Goal: Information Seeking & Learning: Find specific page/section

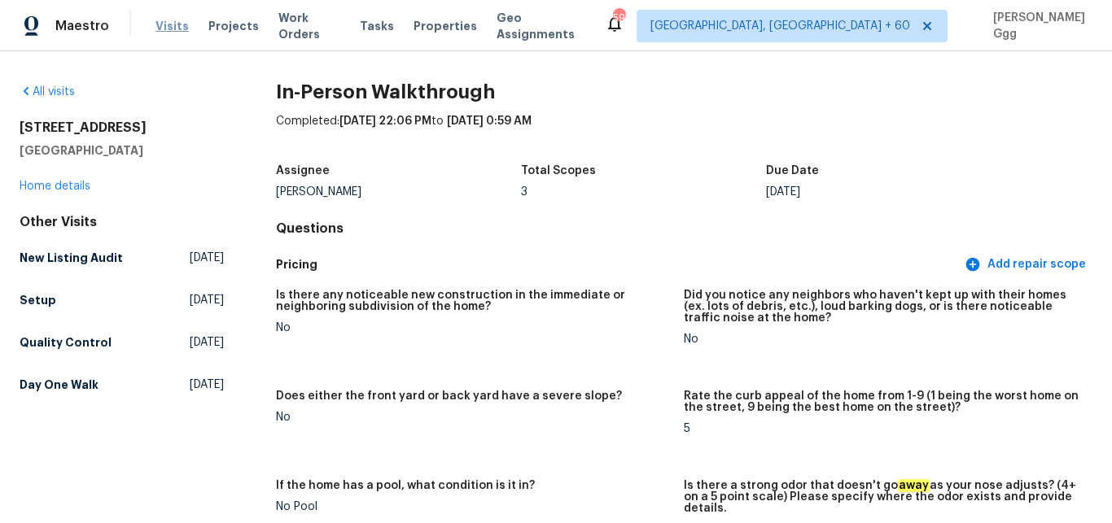
click at [168, 26] on span "Visits" at bounding box center [171, 26] width 33 height 16
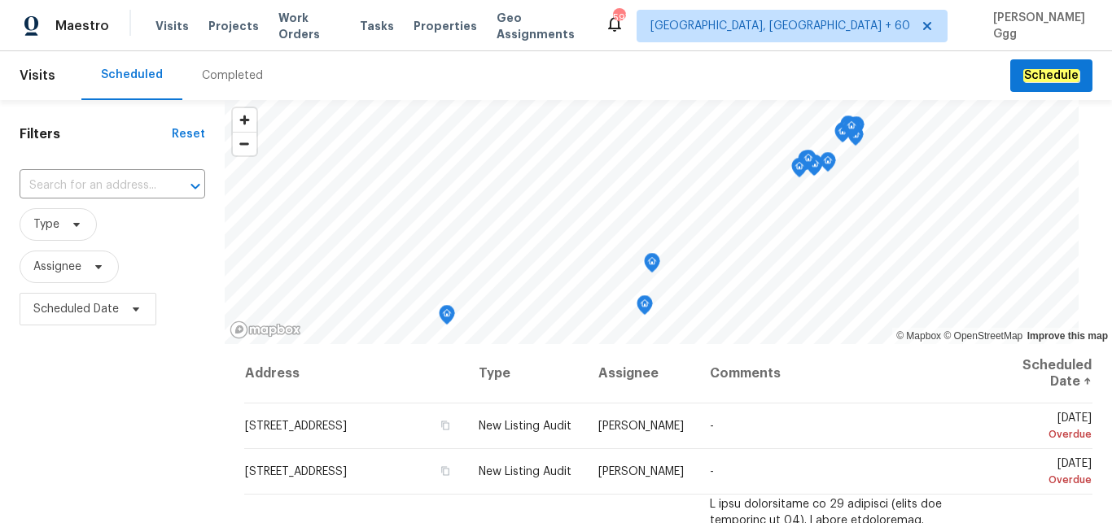
click at [217, 72] on div "Completed" at bounding box center [232, 76] width 61 height 16
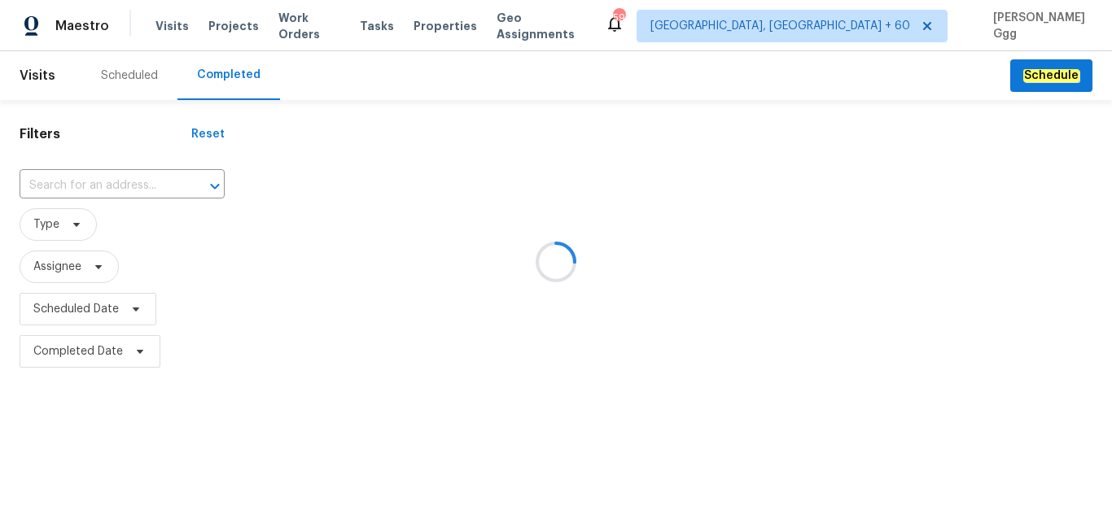
click at [64, 185] on div at bounding box center [556, 261] width 1112 height 523
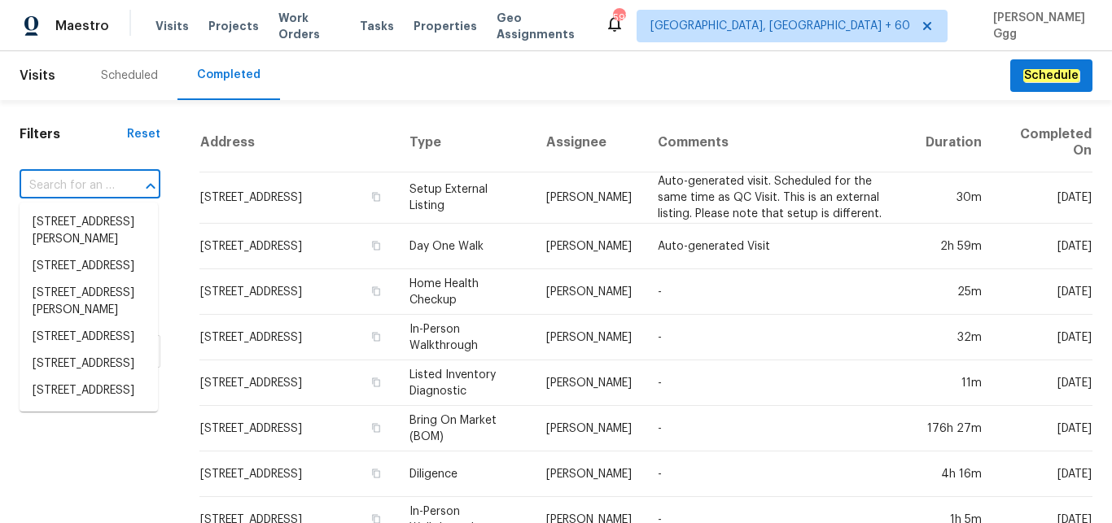
paste input "[STREET_ADDRESS]"
type input "[STREET_ADDRESS]"
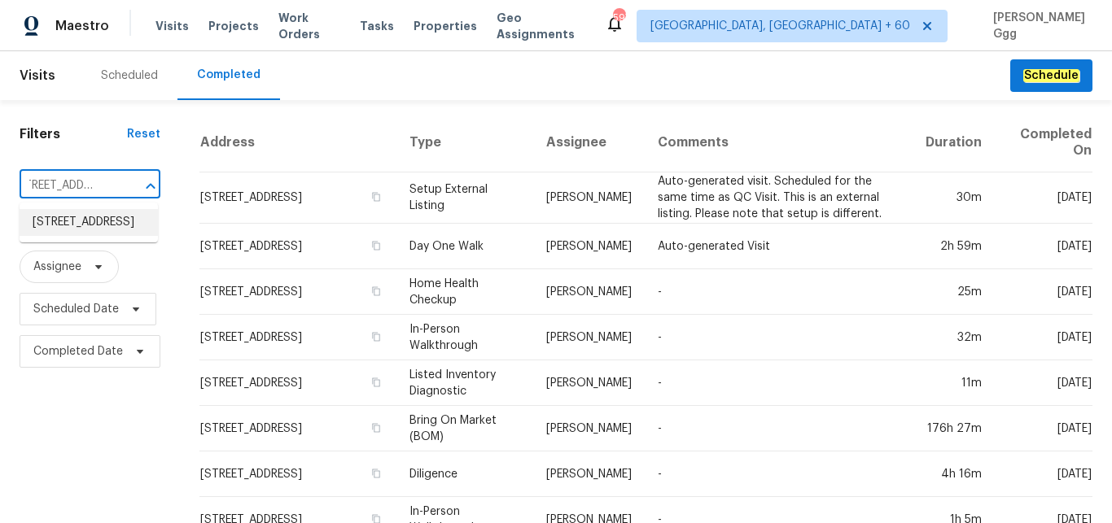
click at [75, 218] on li "[STREET_ADDRESS]" at bounding box center [89, 222] width 138 height 27
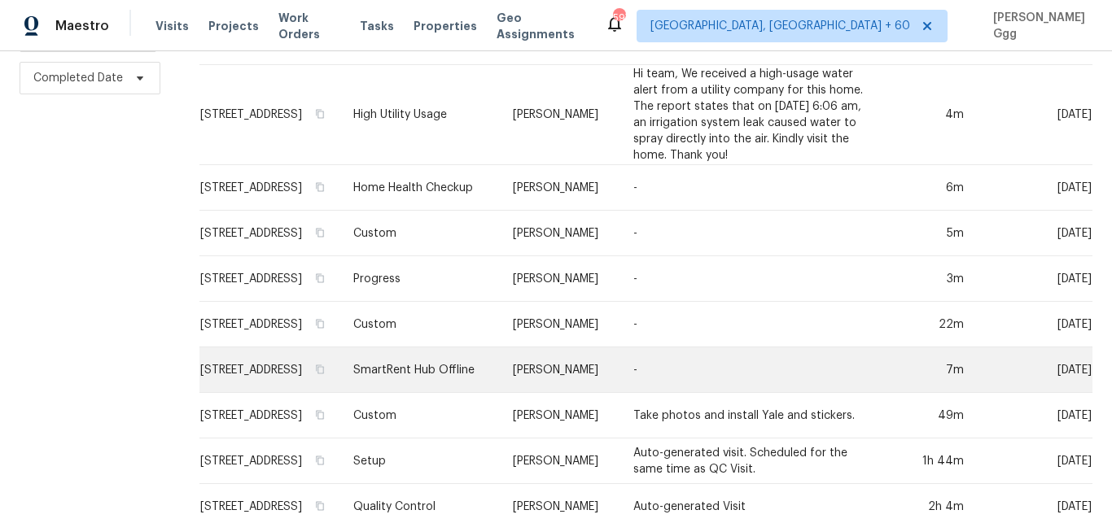
scroll to position [342, 0]
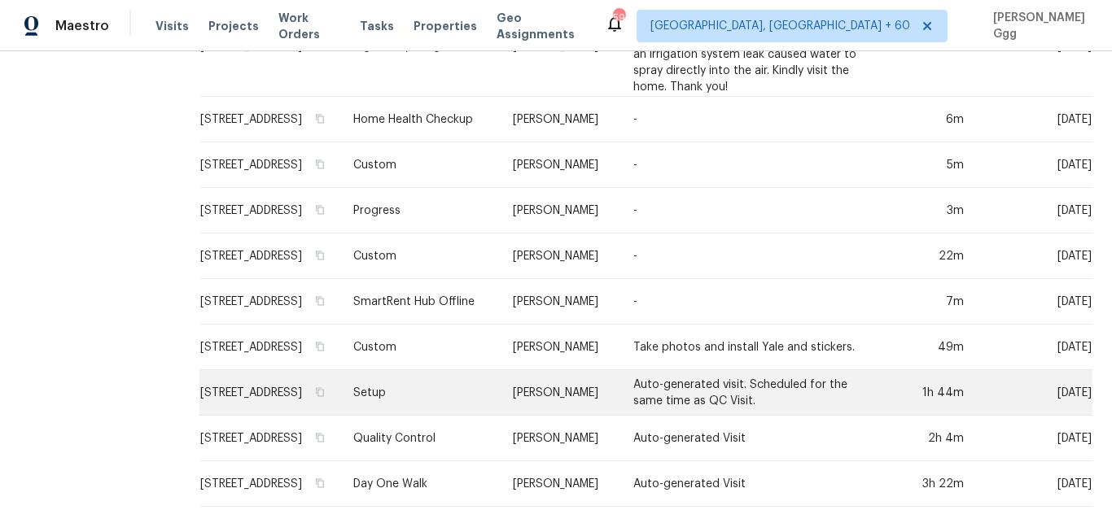
click at [428, 406] on td "Setup" at bounding box center [420, 393] width 160 height 46
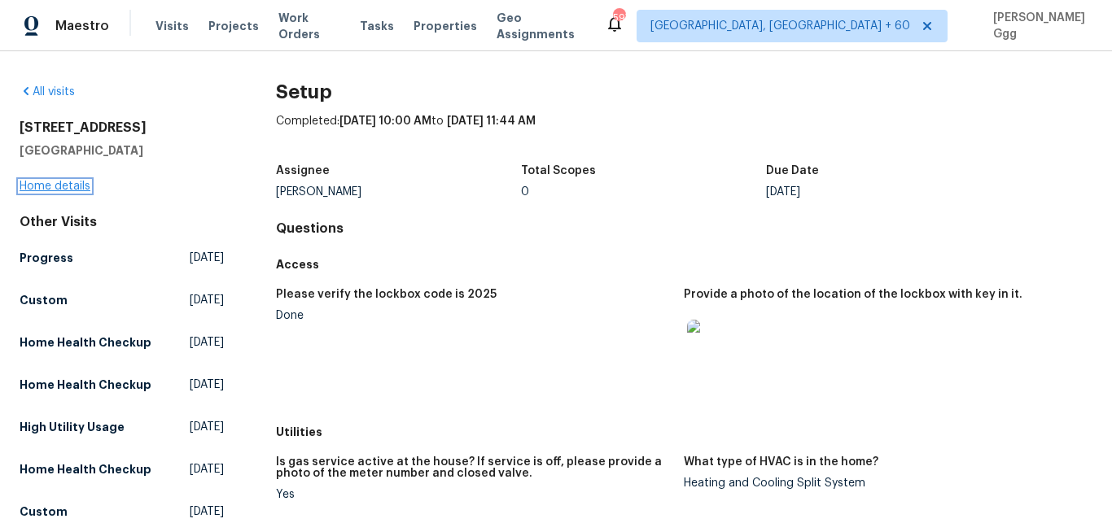
click at [73, 181] on link "Home details" at bounding box center [55, 186] width 71 height 11
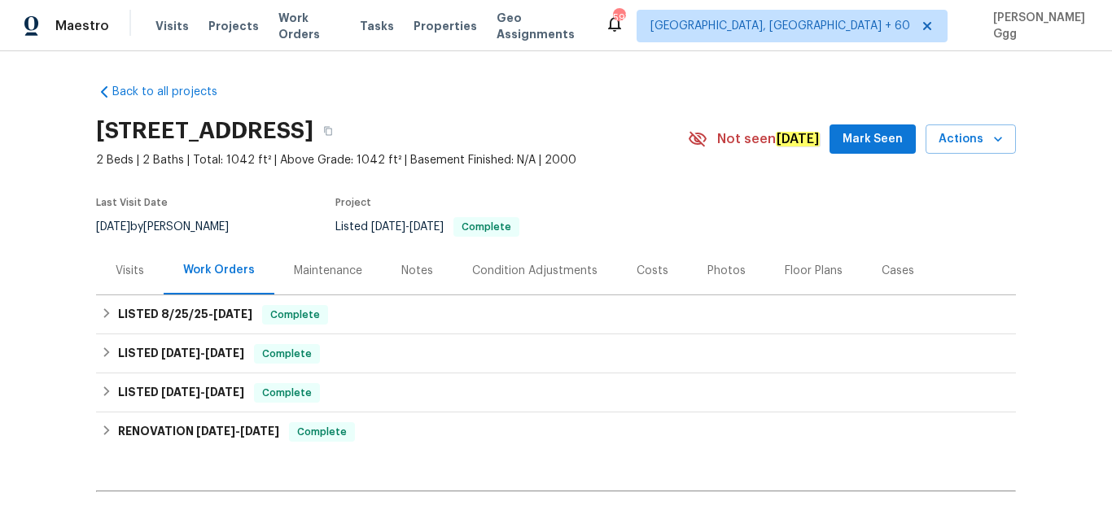
click at [707, 271] on div "Photos" at bounding box center [726, 271] width 38 height 16
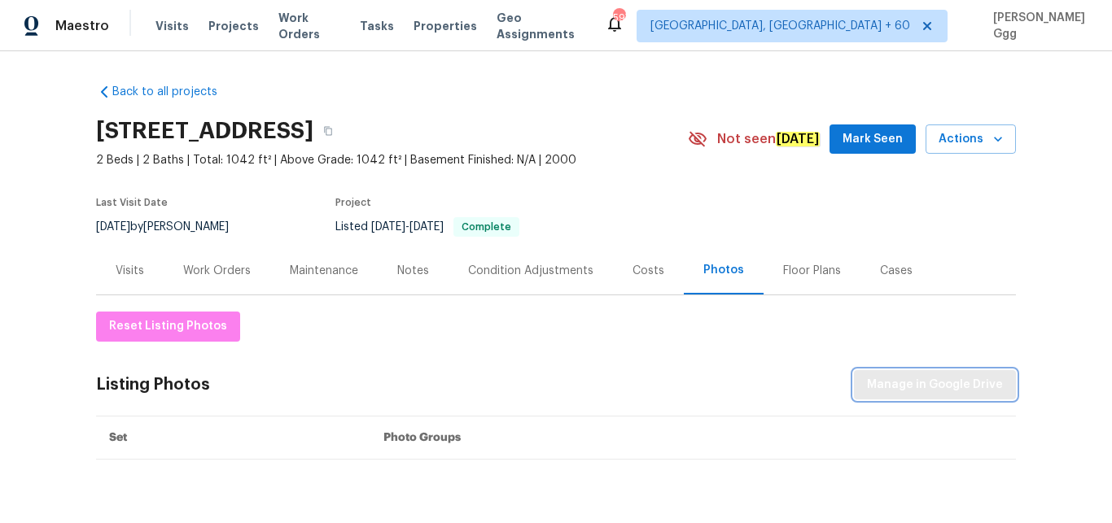
click at [902, 383] on span "Manage in Google Drive" at bounding box center [935, 385] width 136 height 20
